Goal: Check status

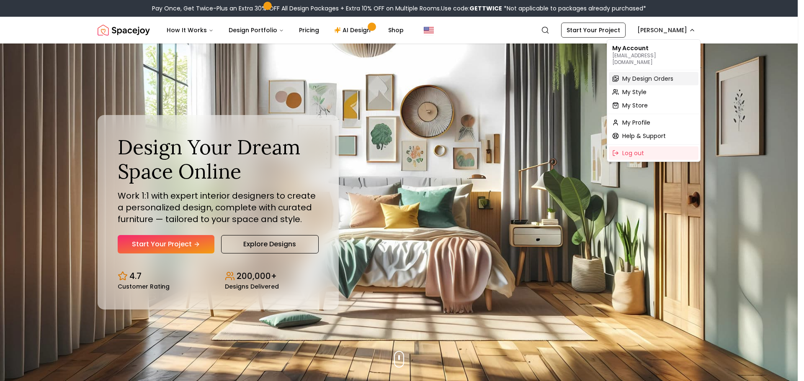
click at [640, 75] on span "My Design Orders" at bounding box center [647, 79] width 51 height 8
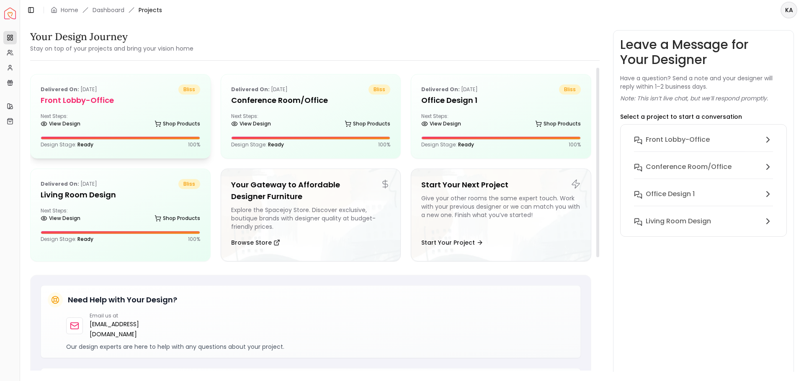
click at [131, 108] on div "Delivered on: [DATE] bliss Front Lobby-office Next Steps: View Design Shop Prod…" at bounding box center [121, 117] width 180 height 84
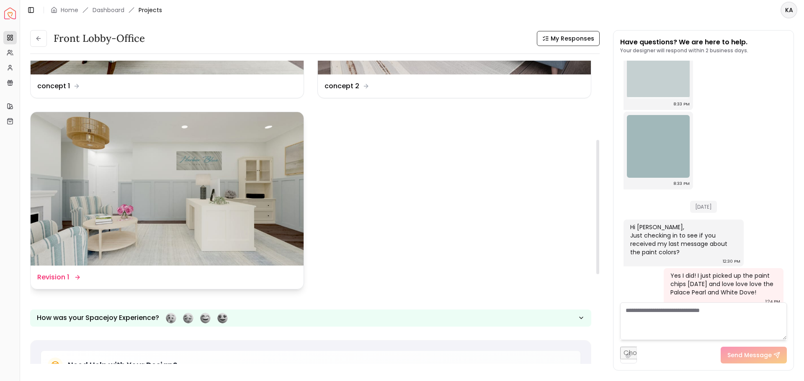
scroll to position [178, 0]
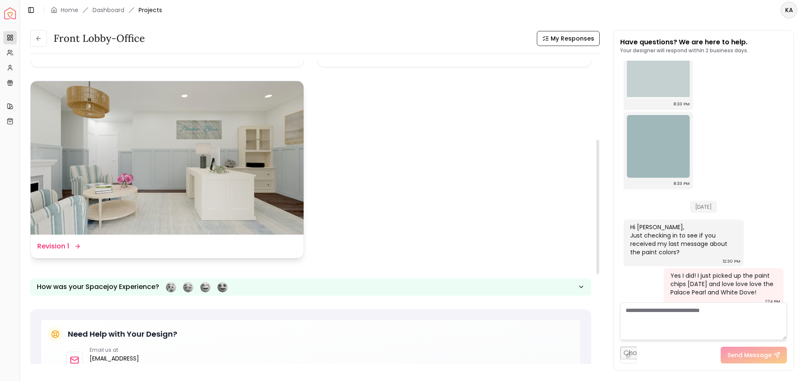
click at [122, 137] on img at bounding box center [167, 158] width 273 height 154
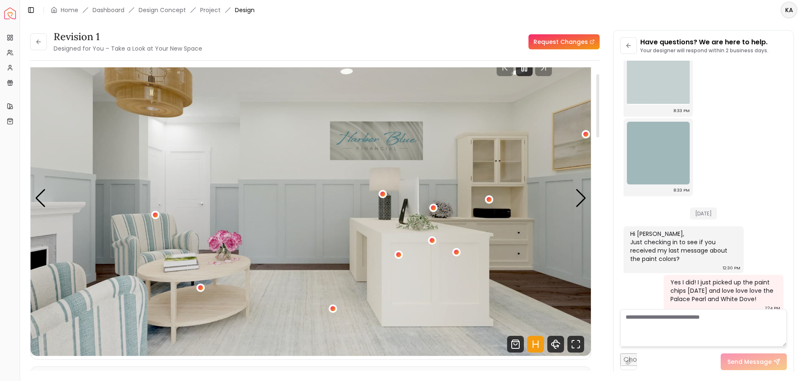
scroll to position [31, 0]
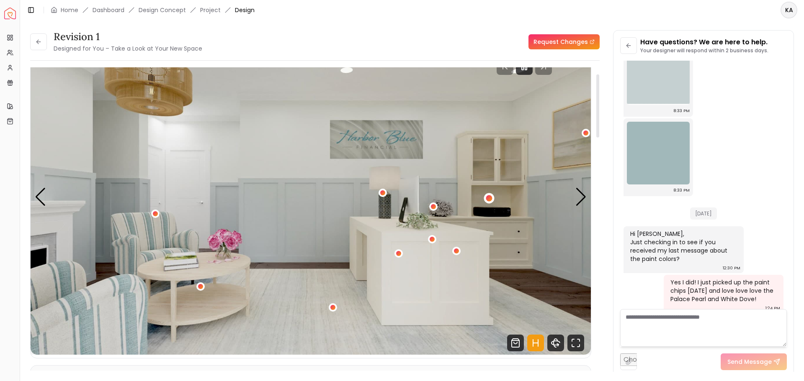
click at [487, 199] on div "1 / 5" at bounding box center [489, 198] width 6 height 6
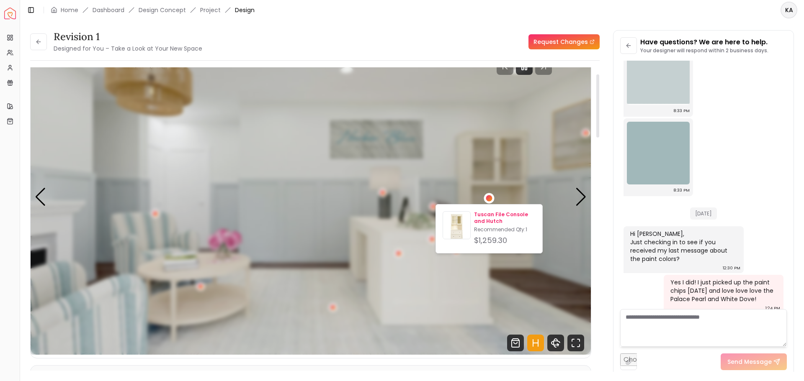
click at [488, 220] on p "Tuscan File Console and Hutch" at bounding box center [505, 217] width 62 height 13
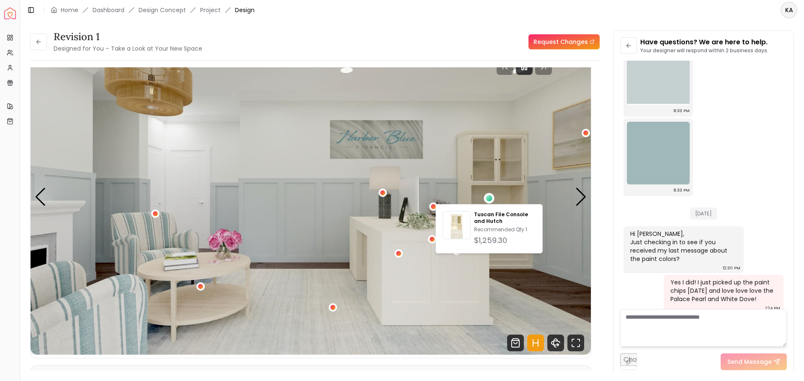
click at [462, 34] on div "Revision 1 Designed for You – Take a Look at Your New Space Request Changes" at bounding box center [314, 41] width 569 height 23
